Goal: Task Accomplishment & Management: Manage account settings

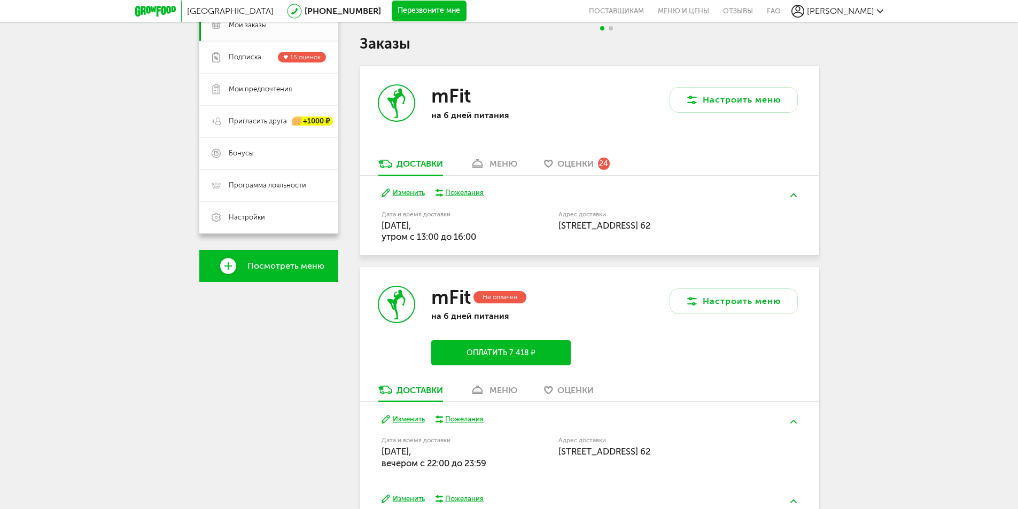
scroll to position [214, 0]
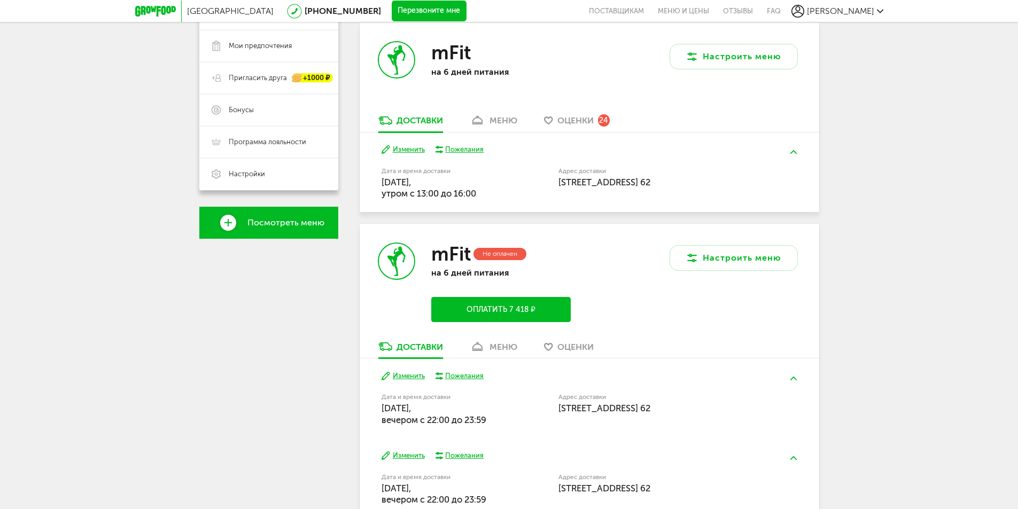
click at [398, 374] on button "Изменить" at bounding box center [403, 376] width 43 height 10
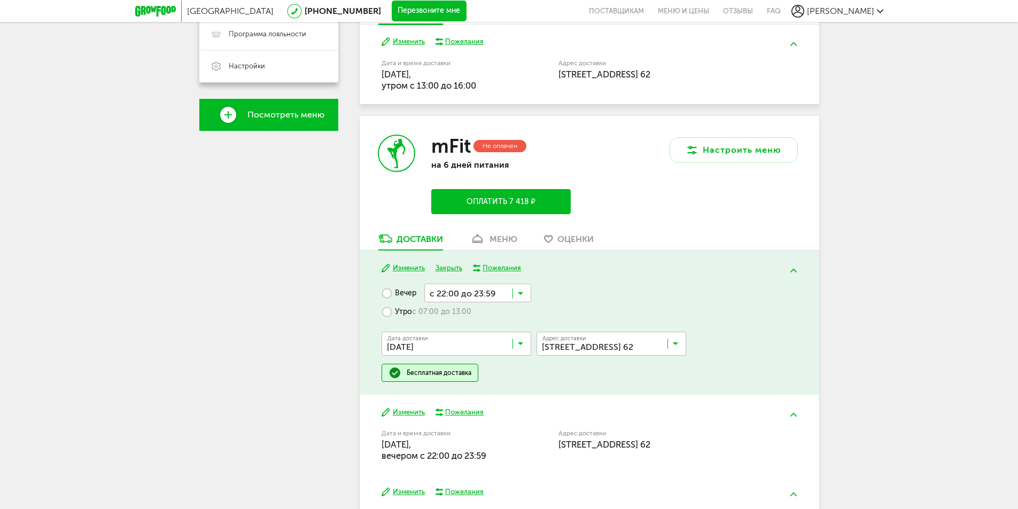
scroll to position [314, 0]
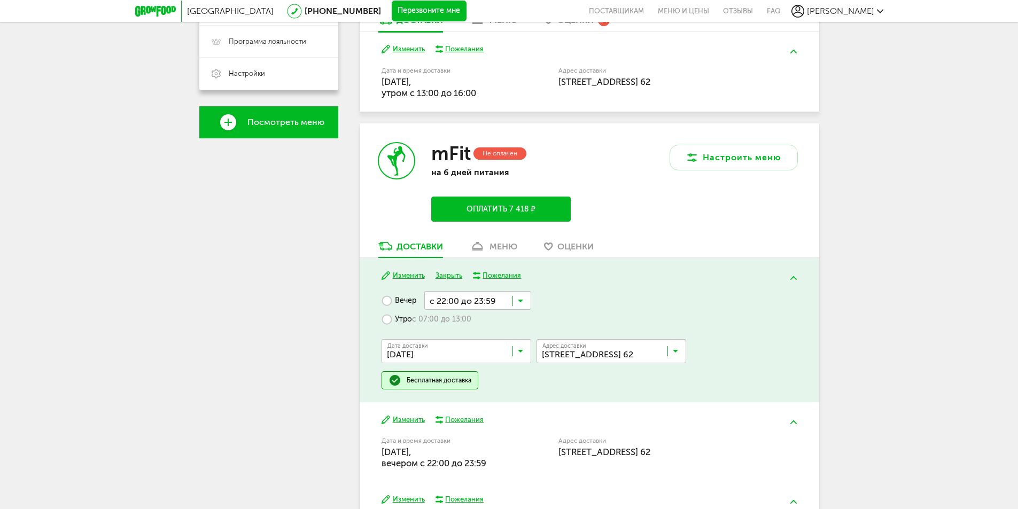
click at [523, 346] on input "Search for option" at bounding box center [459, 354] width 150 height 18
click at [523, 355] on input "Search for option" at bounding box center [459, 354] width 150 height 18
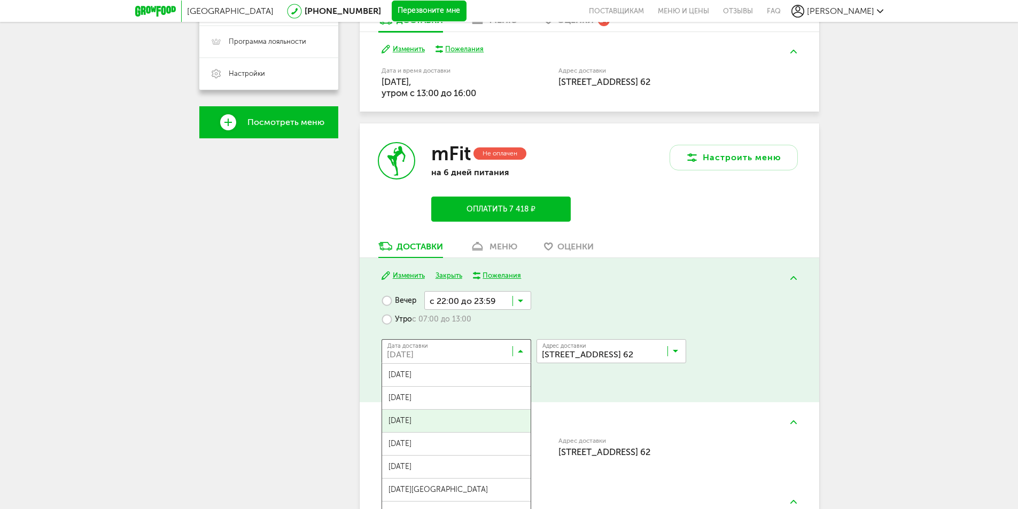
click at [523, 355] on input "Search for option" at bounding box center [459, 354] width 150 height 18
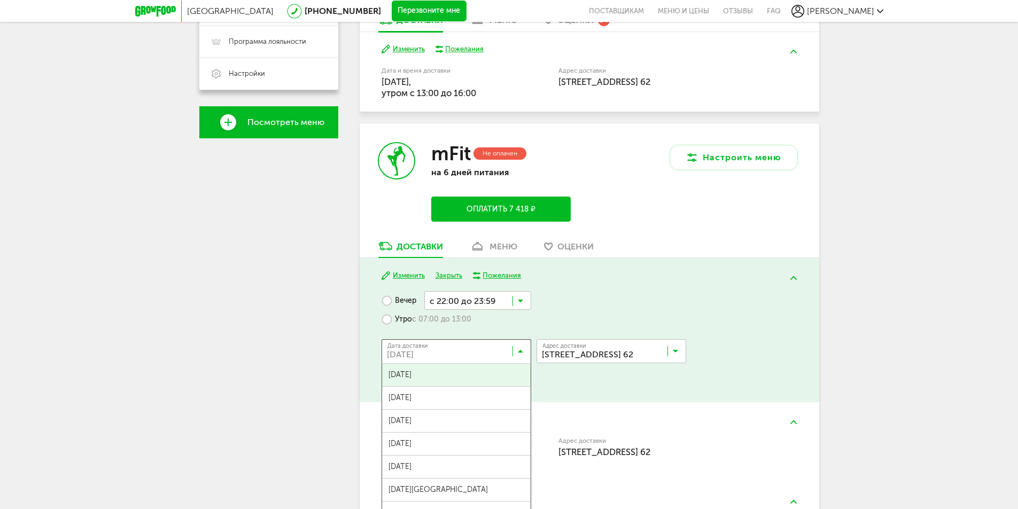
click at [499, 373] on span "[DATE]" at bounding box center [456, 375] width 149 height 22
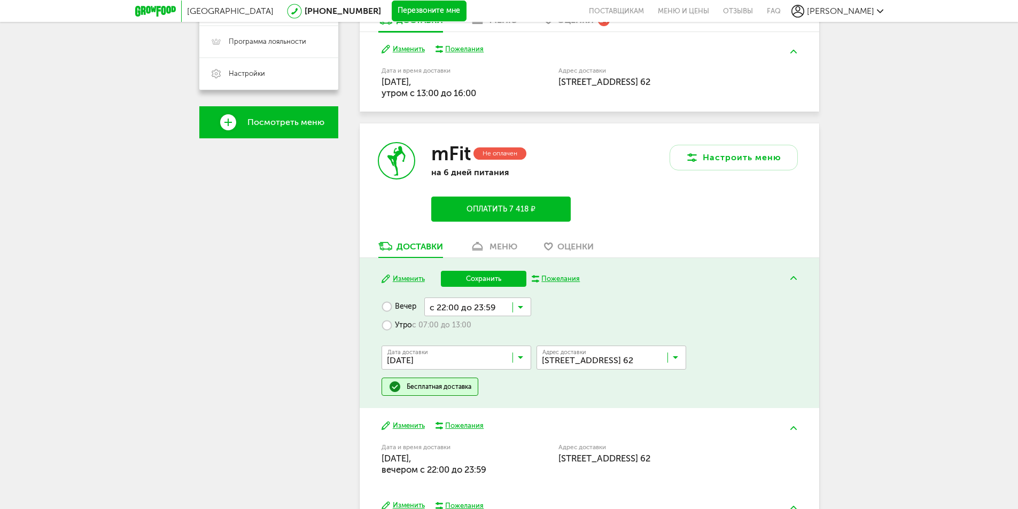
click at [515, 362] on input "Search for option" at bounding box center [459, 360] width 150 height 18
click at [493, 273] on button "Сохранить" at bounding box center [483, 279] width 85 height 16
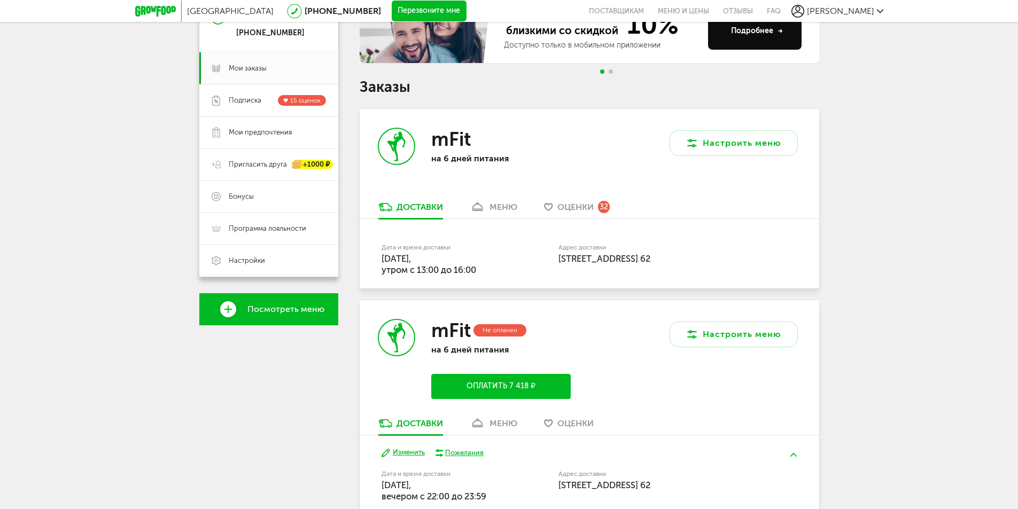
scroll to position [261, 0]
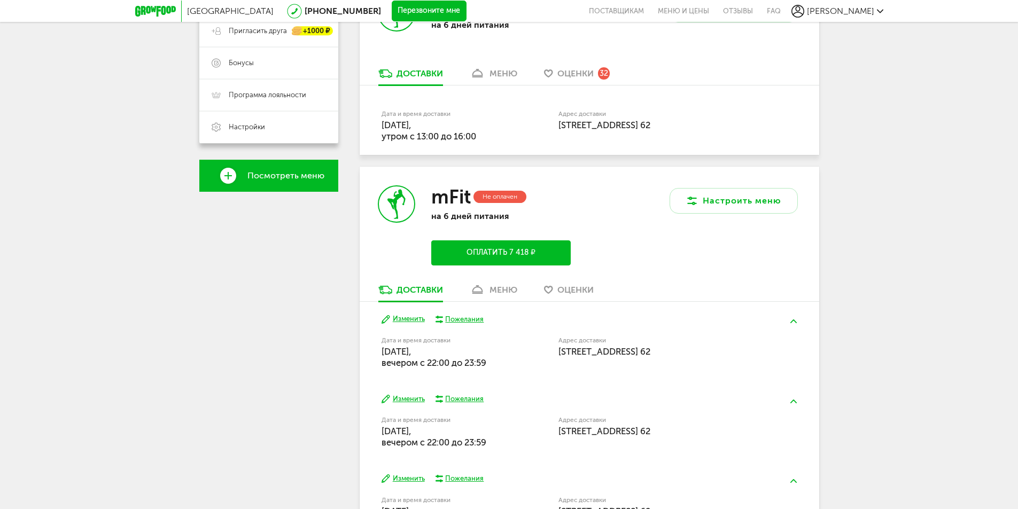
click at [403, 317] on button "Изменить" at bounding box center [403, 319] width 43 height 10
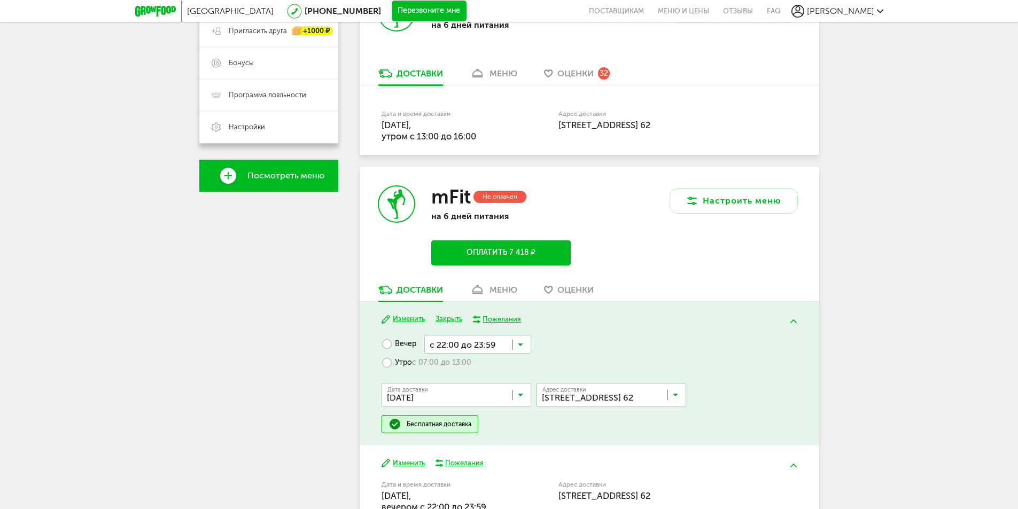
click at [521, 392] on icon at bounding box center [520, 397] width 5 height 11
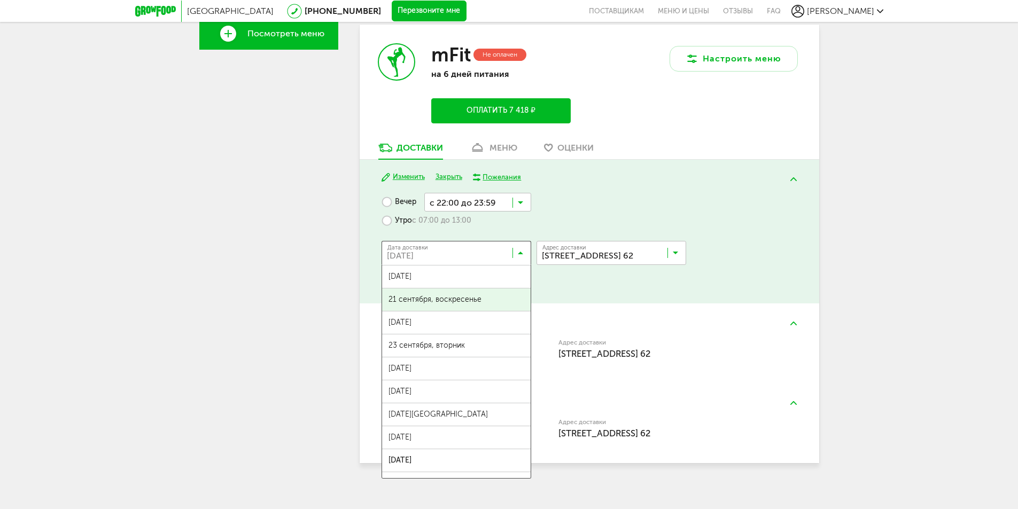
scroll to position [411, 0]
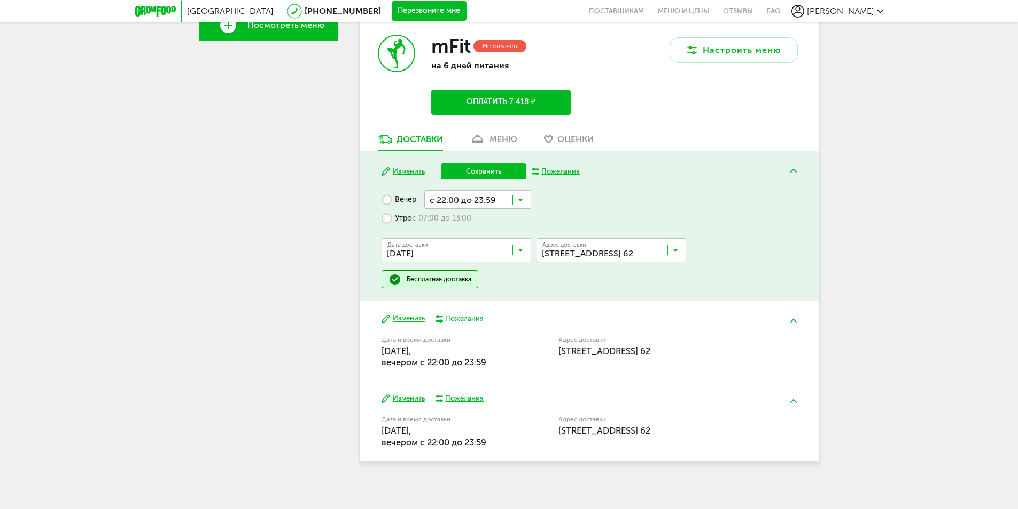
click at [465, 379] on span "[DATE]" at bounding box center [456, 389] width 149 height 22
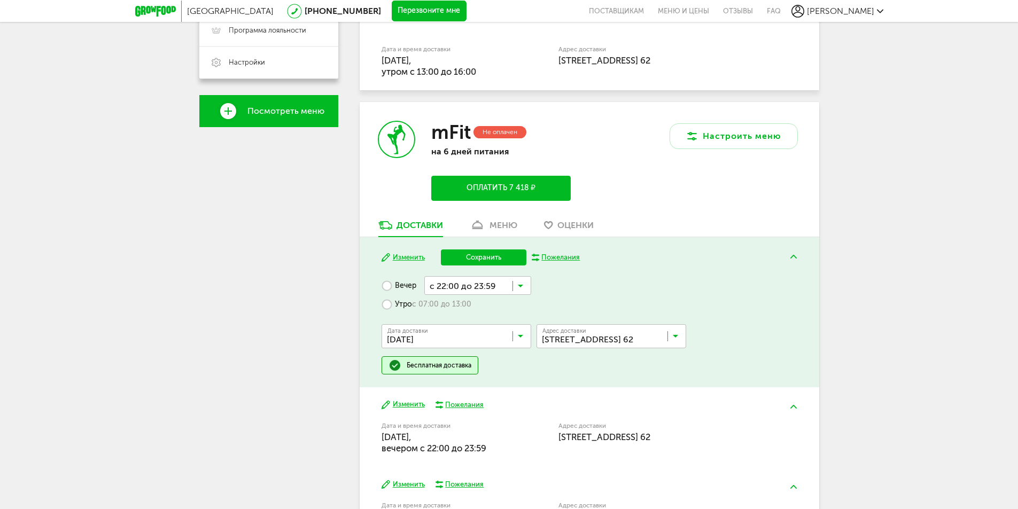
scroll to position [305, 0]
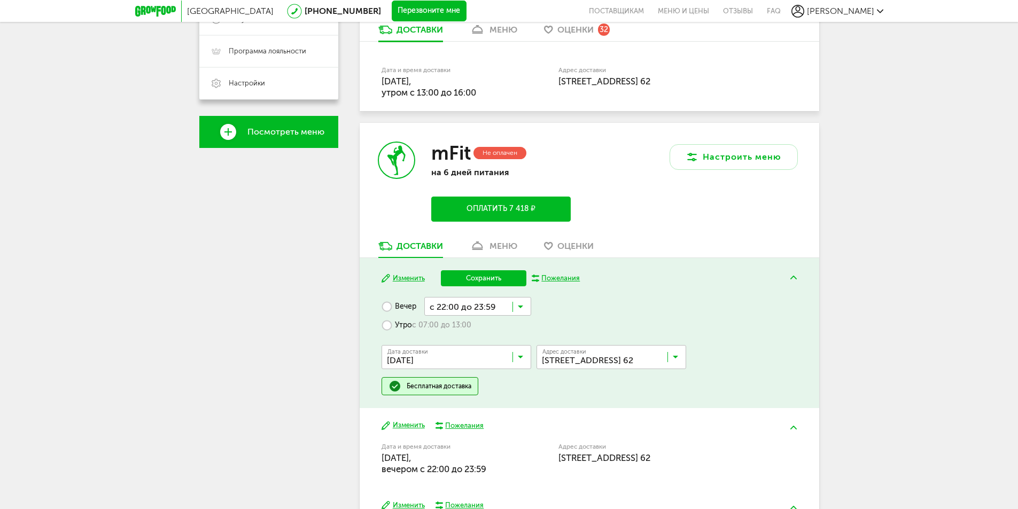
click at [501, 277] on button "Сохранить" at bounding box center [483, 278] width 85 height 16
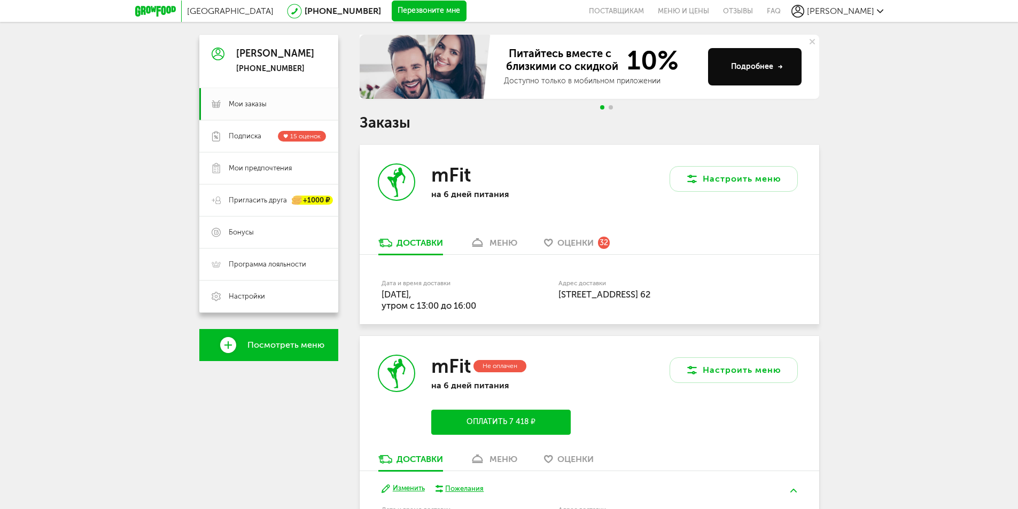
scroll to position [91, 0]
